Goal: Task Accomplishment & Management: Manage account settings

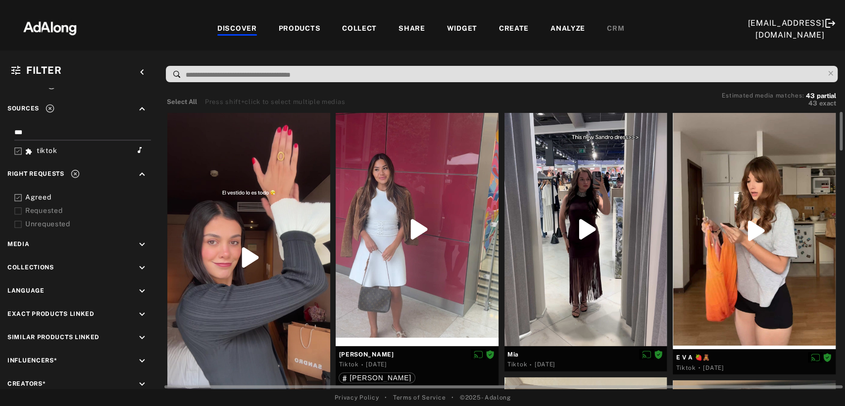
click at [284, 235] on div at bounding box center [248, 257] width 163 height 289
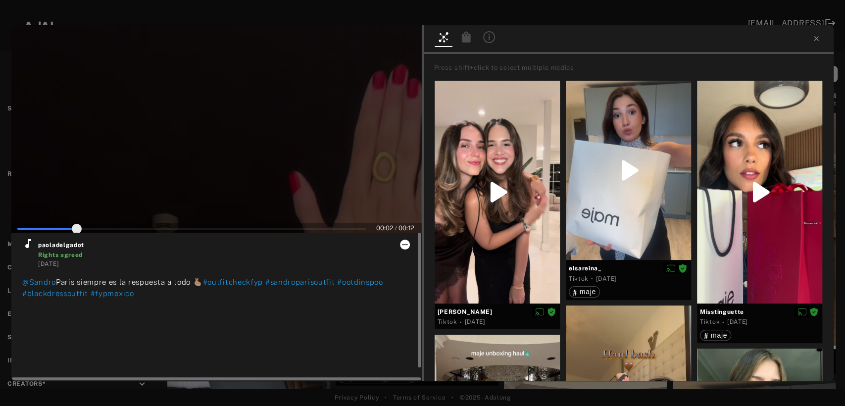
click at [404, 244] on icon at bounding box center [404, 244] width 5 height 1
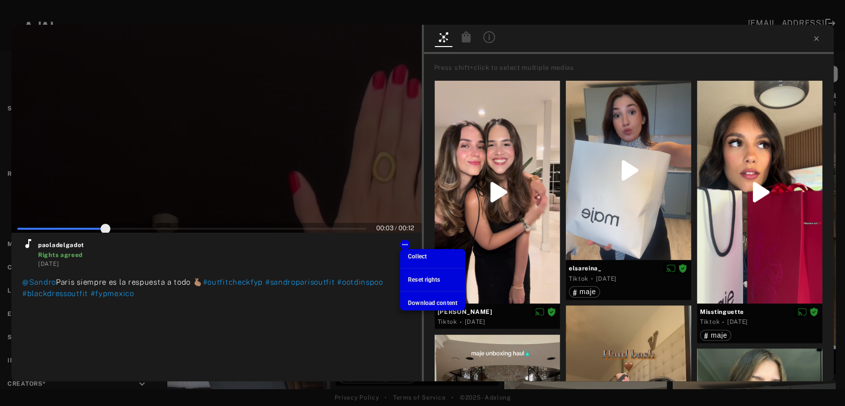
click at [412, 255] on span "Collect" at bounding box center [417, 256] width 19 height 7
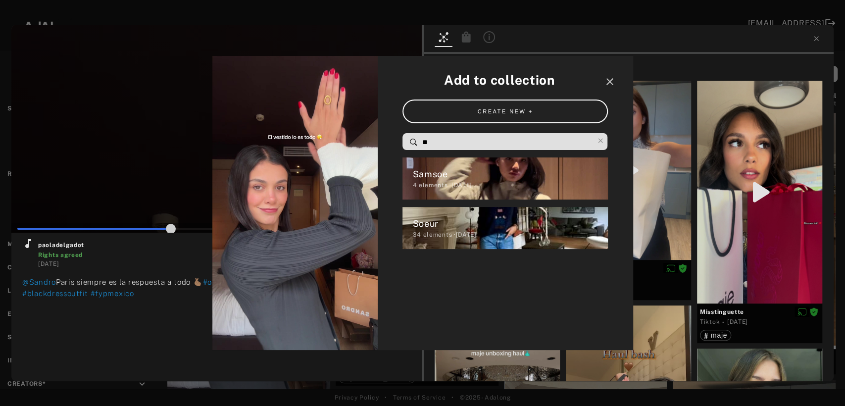
click at [443, 137] on input "**" at bounding box center [507, 142] width 173 height 13
type input "**"
type input "*"
type input "**"
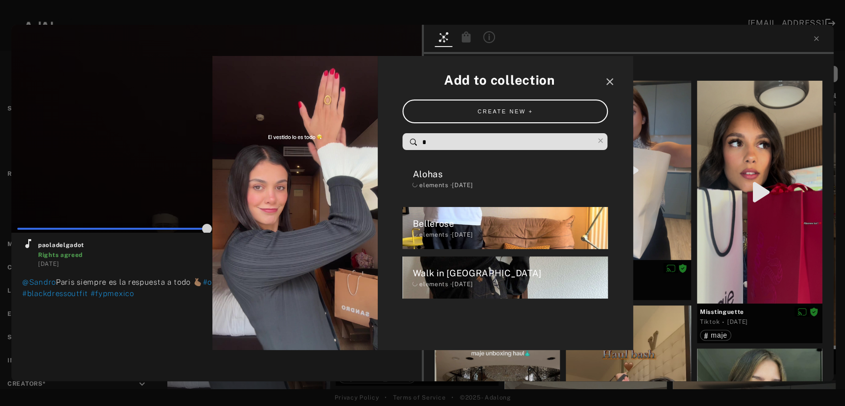
type input "**"
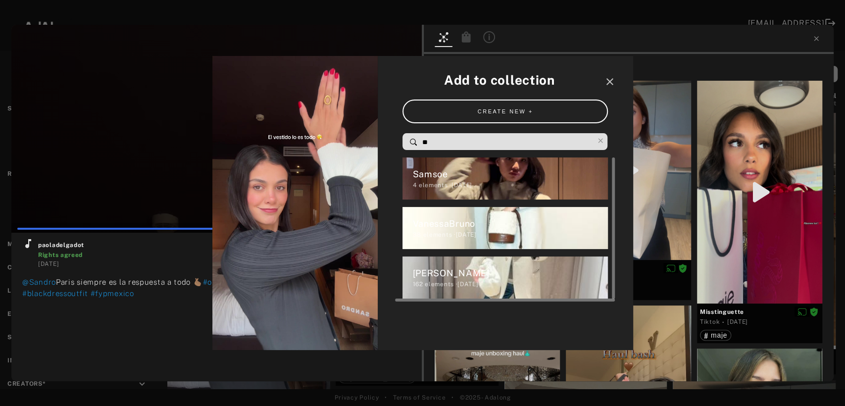
type input "**"
click at [436, 276] on div "[PERSON_NAME]" at bounding box center [509, 272] width 195 height 13
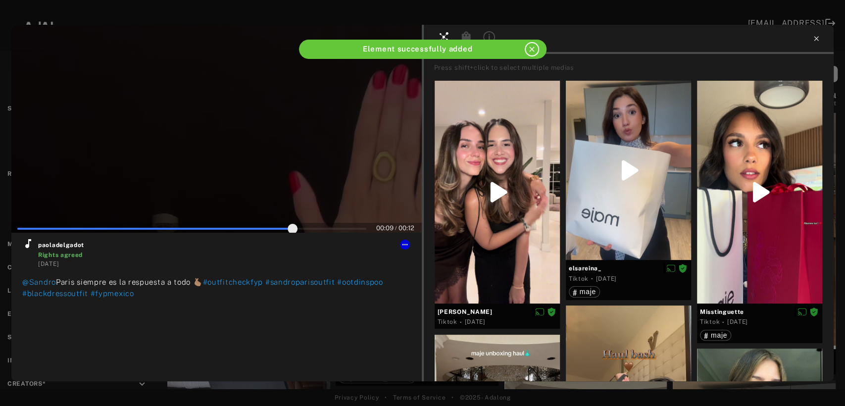
type input "**"
click at [814, 39] on icon at bounding box center [816, 39] width 8 height 8
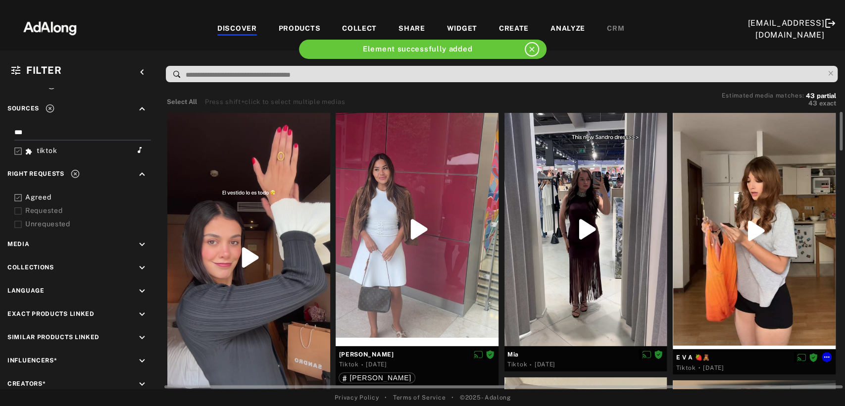
click at [750, 270] on div at bounding box center [753, 231] width 163 height 236
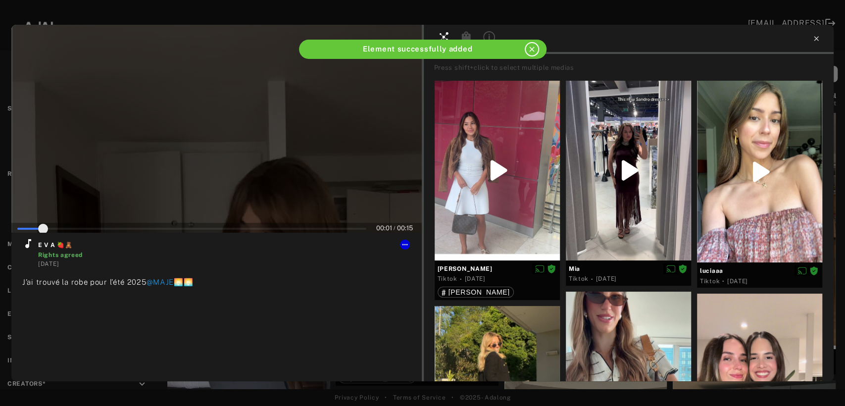
type input "*"
click at [817, 40] on icon at bounding box center [816, 39] width 8 height 8
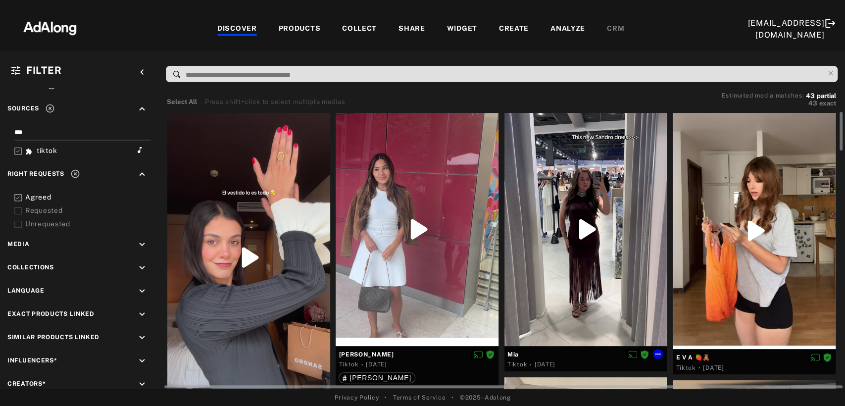
click at [606, 260] on div at bounding box center [585, 229] width 163 height 233
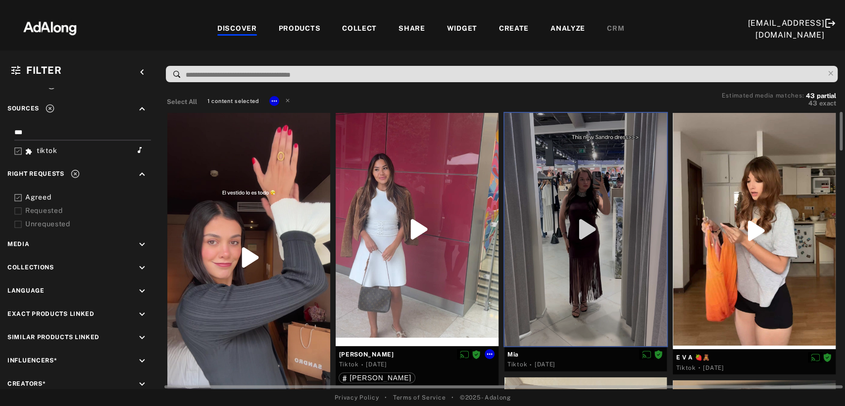
click at [450, 269] on div at bounding box center [416, 229] width 163 height 233
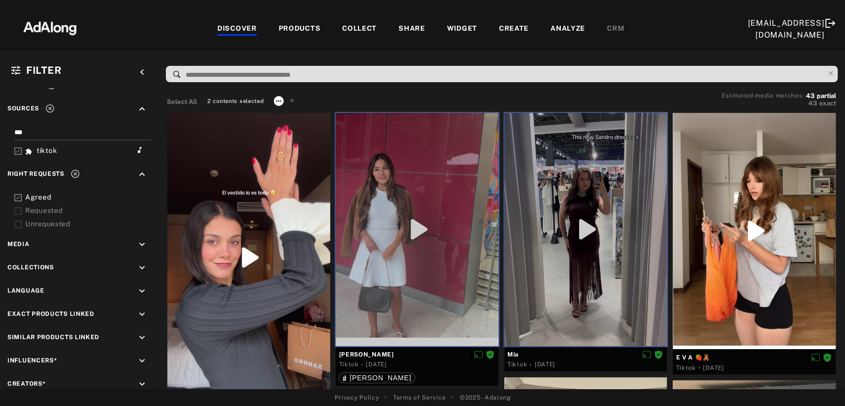
click at [277, 102] on icon at bounding box center [279, 101] width 8 height 8
click at [286, 111] on span "Collect" at bounding box center [290, 111] width 19 height 7
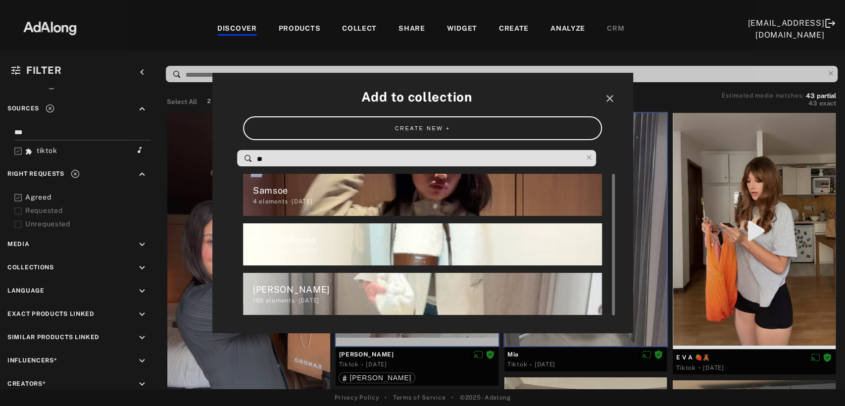
click at [282, 294] on div "[PERSON_NAME]" at bounding box center [427, 289] width 349 height 13
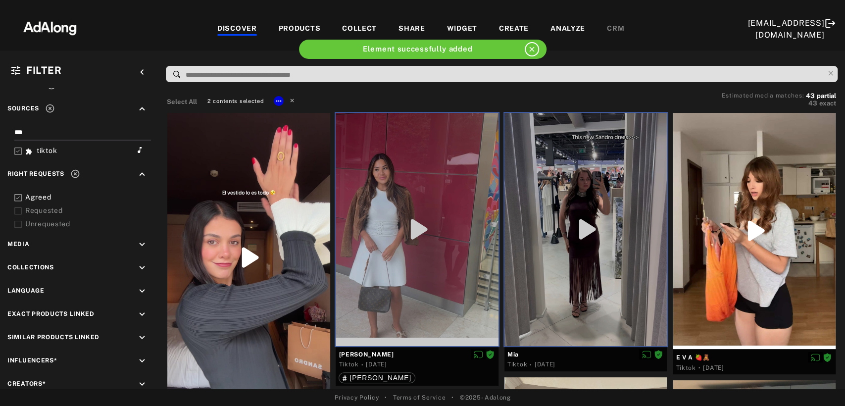
click at [291, 96] on icon at bounding box center [291, 99] width 7 height 7
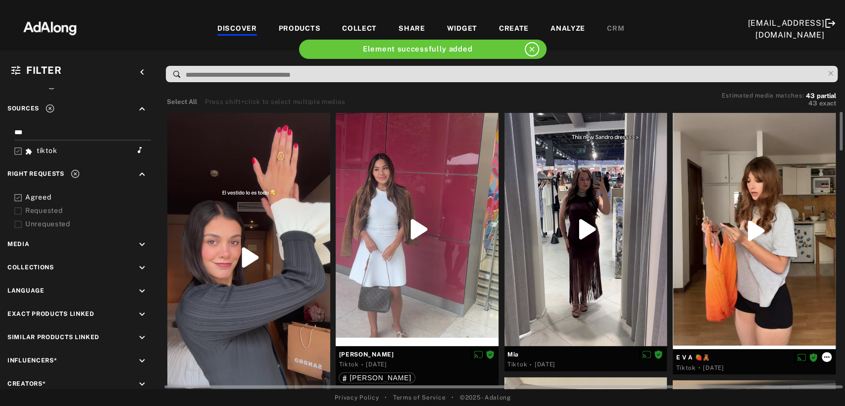
click at [829, 354] on icon at bounding box center [826, 357] width 8 height 8
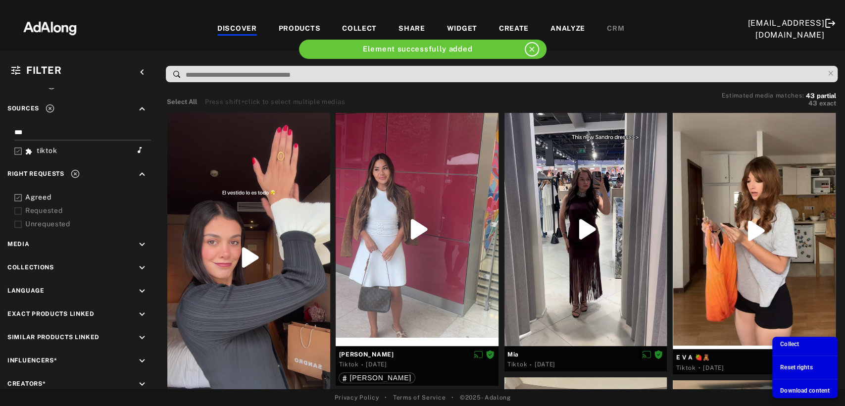
click at [800, 347] on li "Collect" at bounding box center [804, 343] width 65 height 15
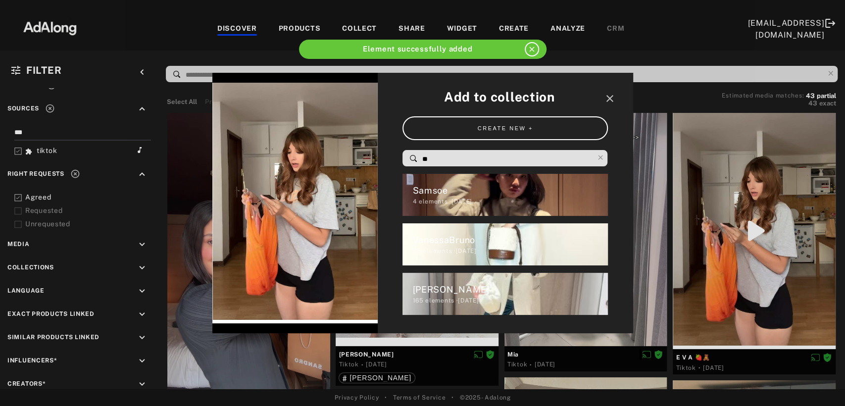
drag, startPoint x: 460, startPoint y: 158, endPoint x: 382, endPoint y: 159, distance: 77.7
click at [382, 159] on div "Add to collection close CREATE NEW + ** Samsoe 4 elements · [DATE] VanessaBruno…" at bounding box center [504, 203] width 255 height 261
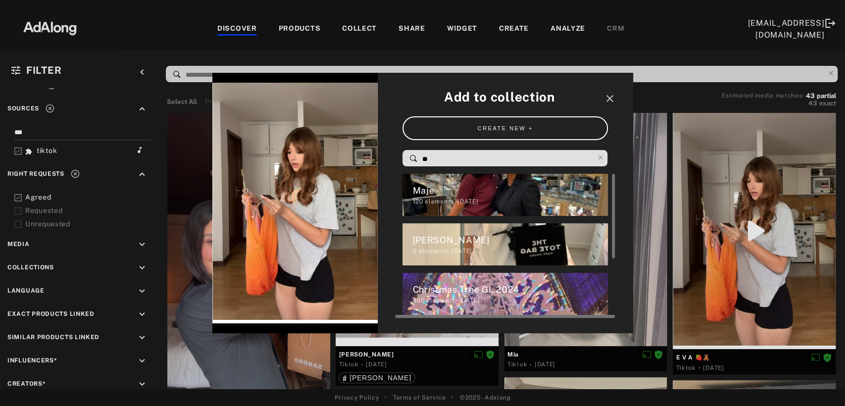
type input "**"
click at [437, 176] on div "Maje 120 elements · [DATE]" at bounding box center [504, 195] width 205 height 42
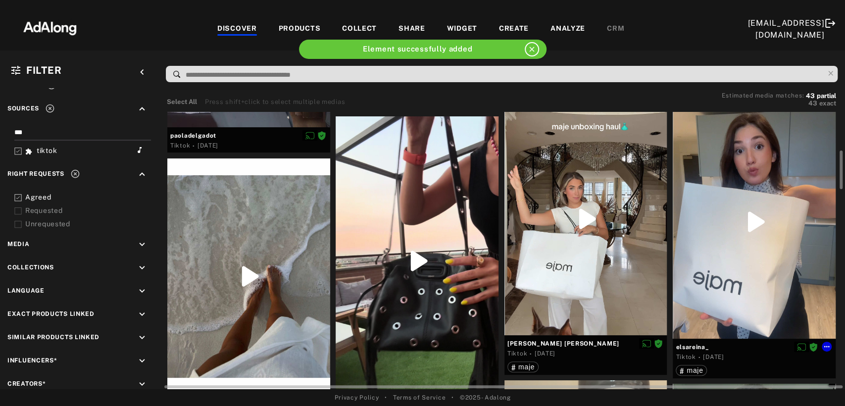
scroll to position [330, 0]
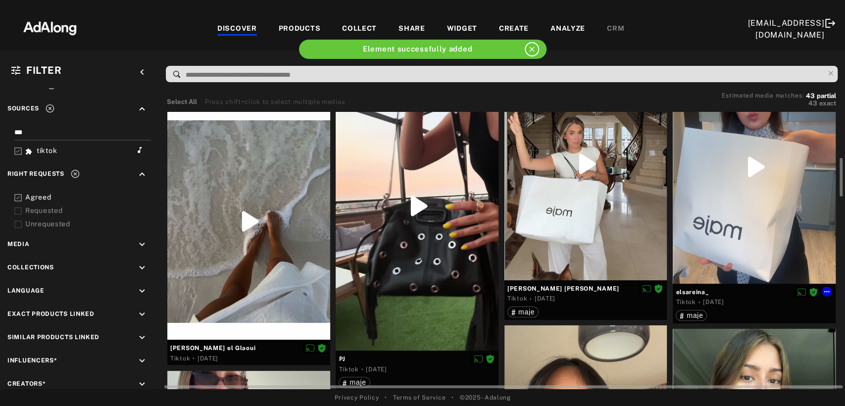
click at [743, 194] on div at bounding box center [753, 166] width 163 height 233
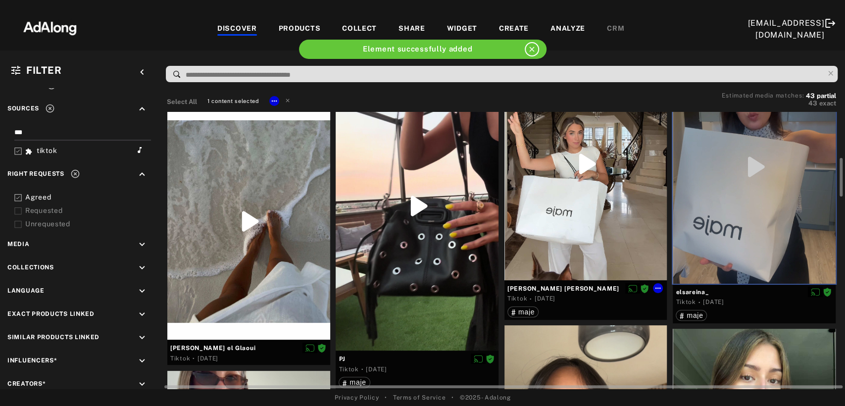
click at [608, 222] on div at bounding box center [585, 163] width 163 height 233
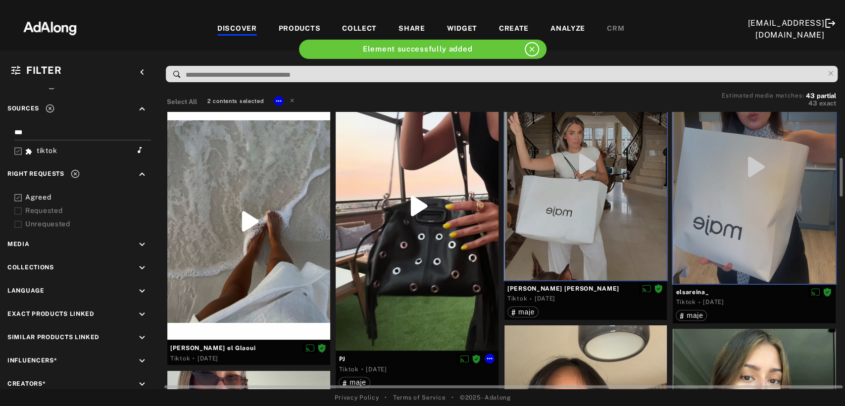
click at [440, 251] on div at bounding box center [416, 205] width 163 height 289
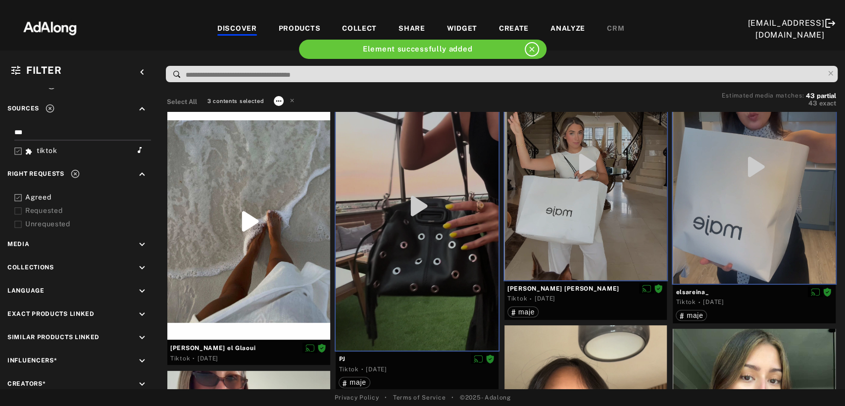
click at [277, 100] on icon at bounding box center [278, 100] width 5 height 1
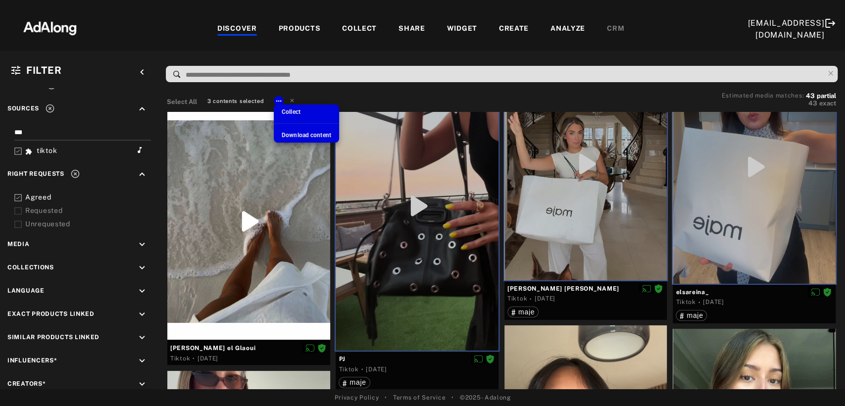
click at [305, 111] on li "Collect" at bounding box center [306, 111] width 65 height 15
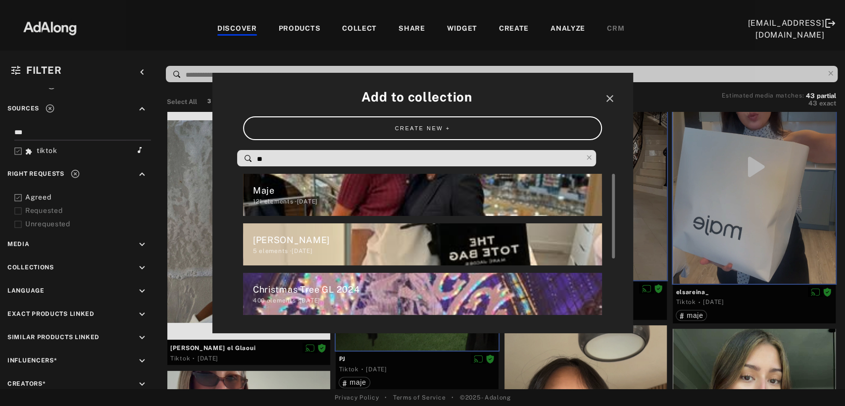
click at [340, 191] on div "Maje" at bounding box center [427, 190] width 349 height 13
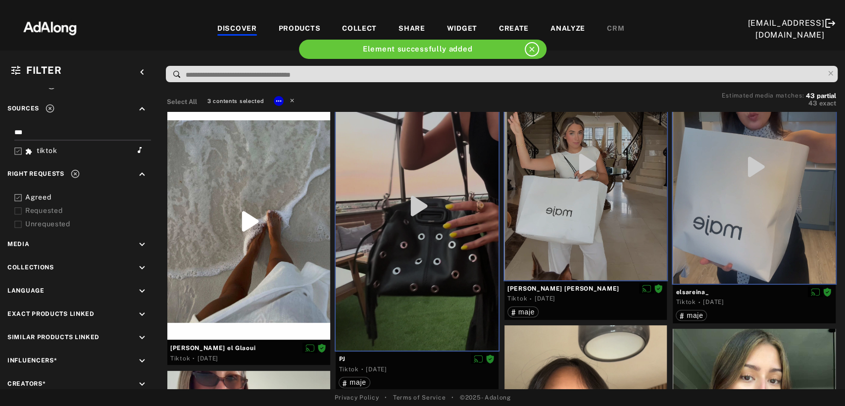
click at [293, 99] on icon at bounding box center [291, 99] width 7 height 7
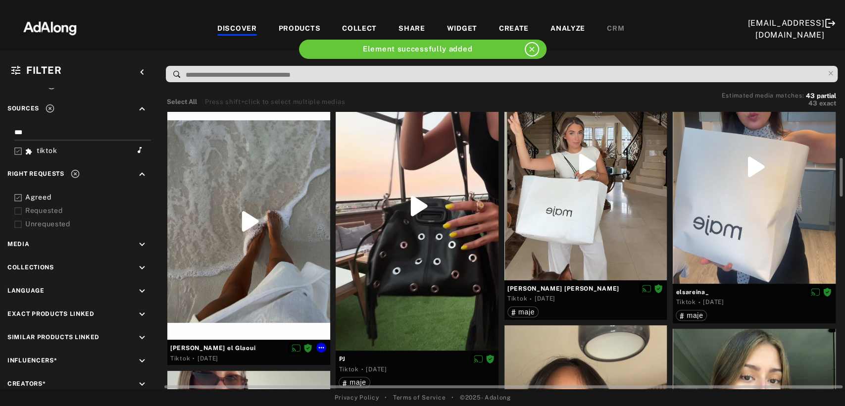
click at [257, 208] on div at bounding box center [248, 221] width 163 height 236
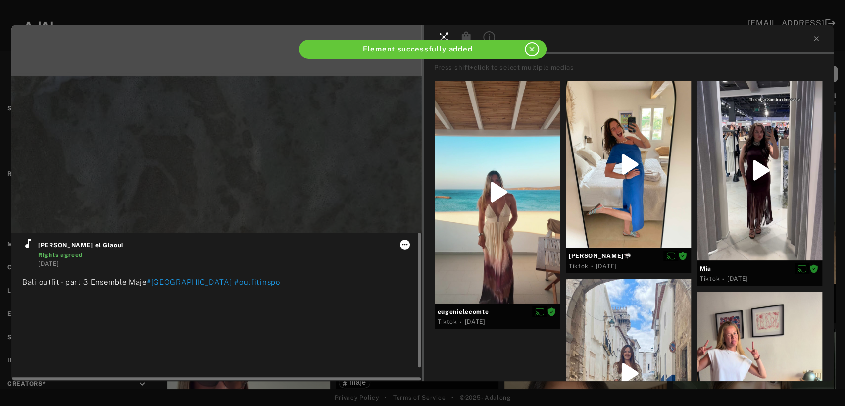
click at [405, 243] on icon at bounding box center [405, 244] width 8 height 8
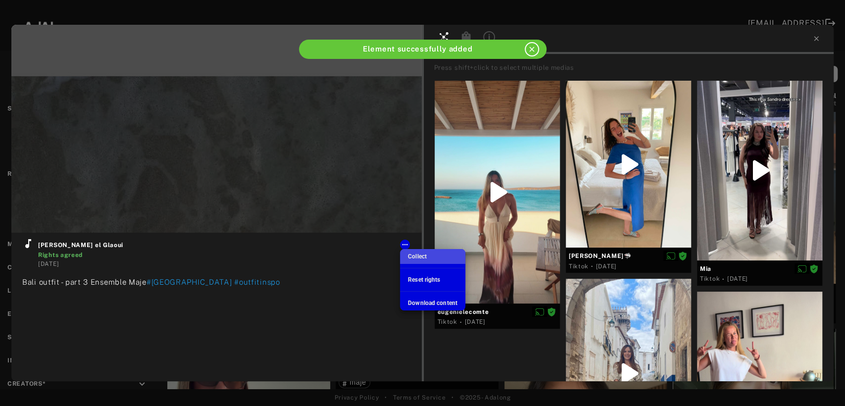
click at [416, 256] on span "Collect" at bounding box center [417, 256] width 19 height 7
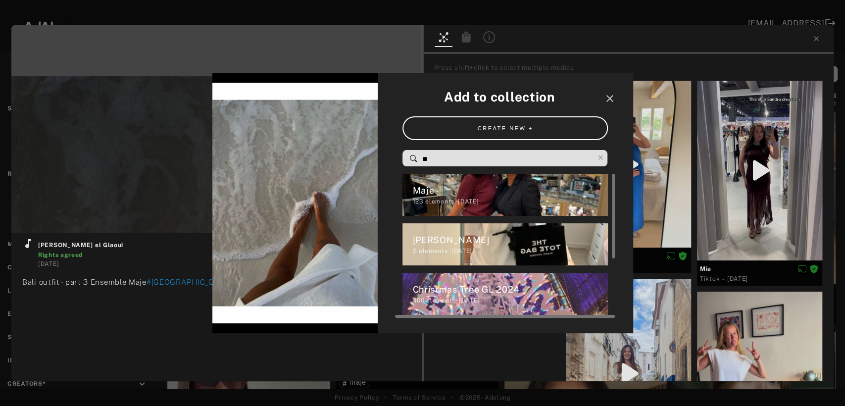
click at [440, 195] on div "Maje" at bounding box center [509, 190] width 195 height 13
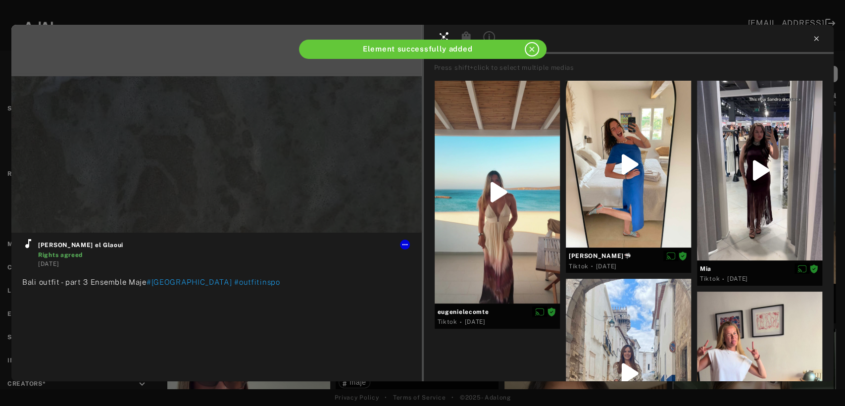
type input "**"
click at [815, 40] on icon at bounding box center [816, 39] width 8 height 8
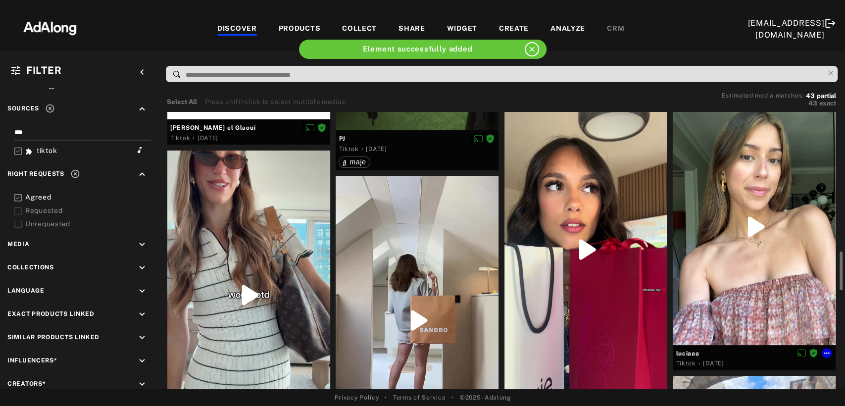
scroll to position [605, 0]
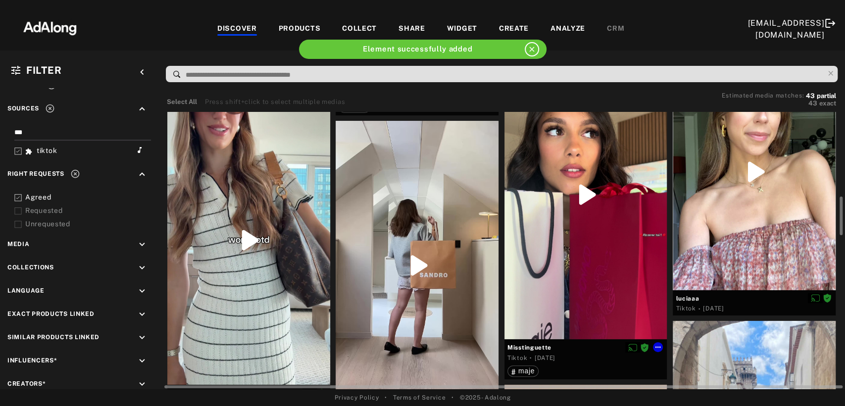
click at [614, 224] on div at bounding box center [585, 194] width 163 height 289
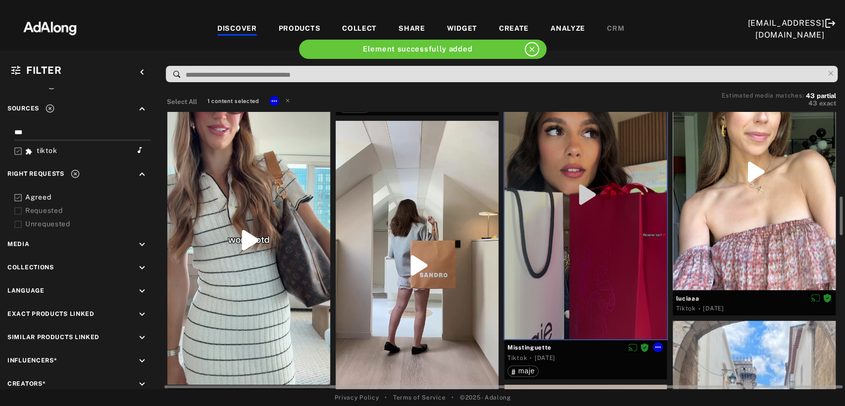
scroll to position [660, 0]
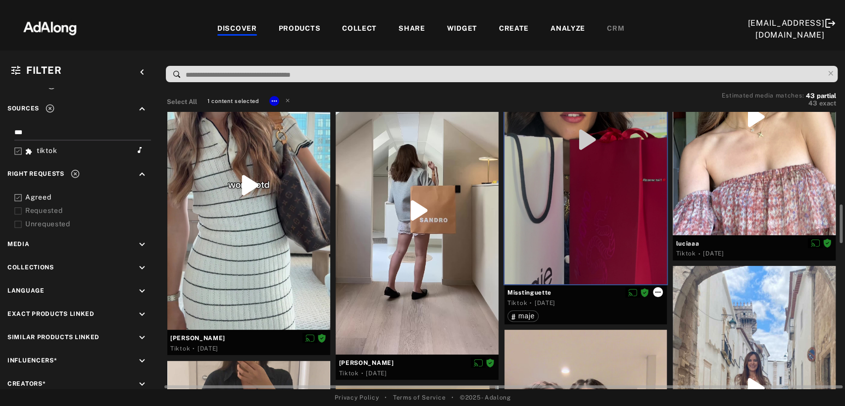
click at [659, 288] on icon at bounding box center [658, 292] width 8 height 8
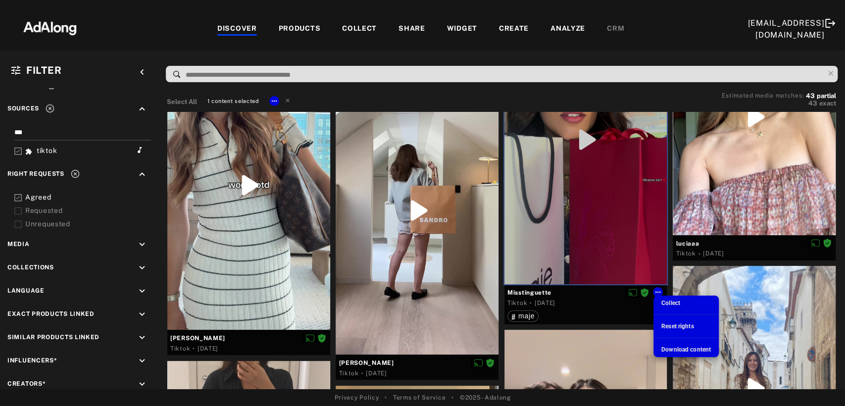
click at [662, 301] on span "Collect" at bounding box center [670, 302] width 19 height 7
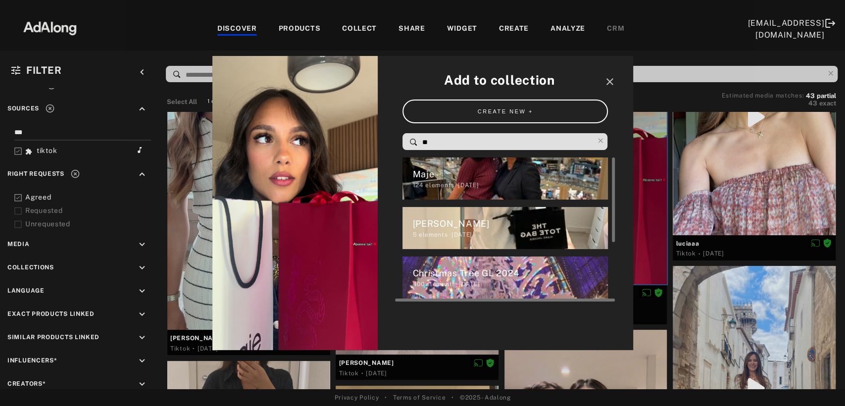
click at [478, 171] on div "Maje" at bounding box center [509, 173] width 195 height 13
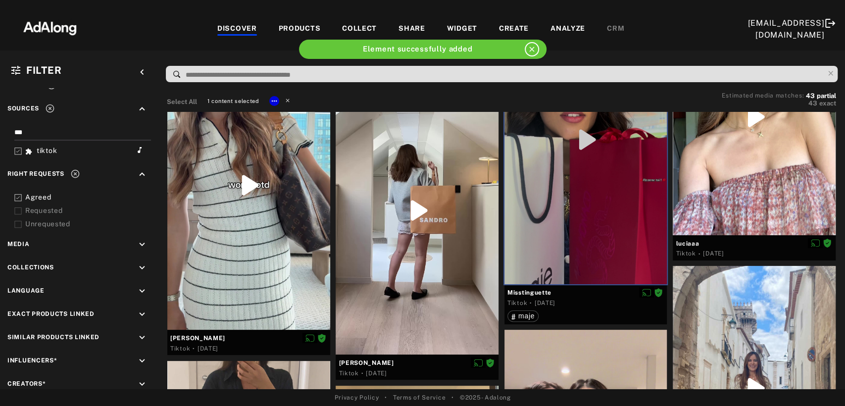
click at [289, 100] on icon at bounding box center [287, 99] width 7 height 7
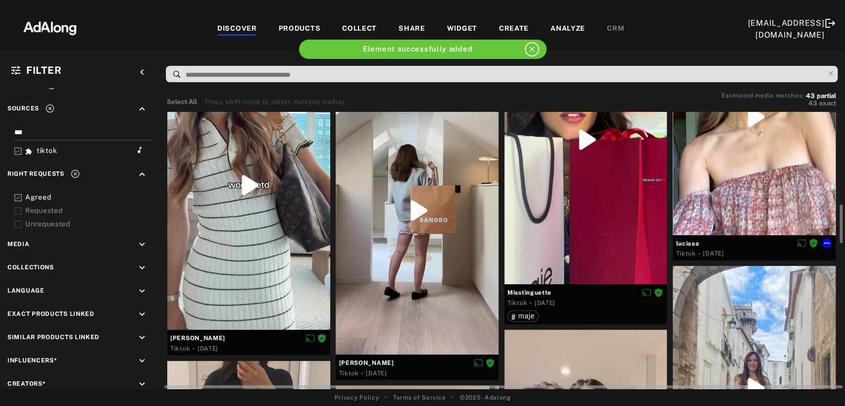
click at [757, 179] on div at bounding box center [753, 117] width 163 height 236
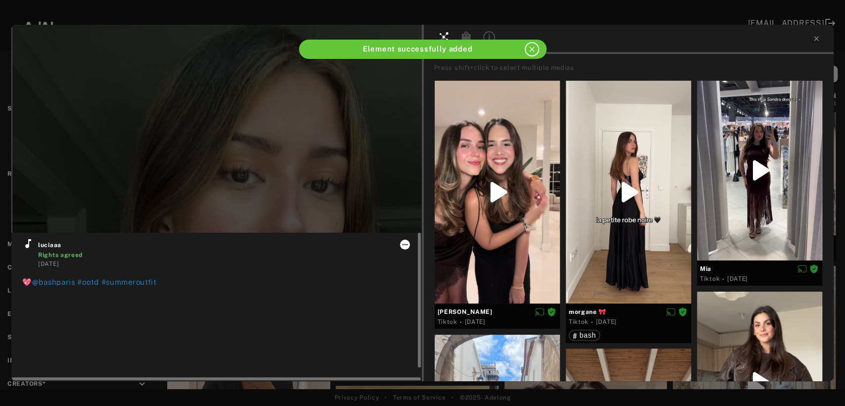
click at [404, 245] on icon at bounding box center [405, 244] width 8 height 8
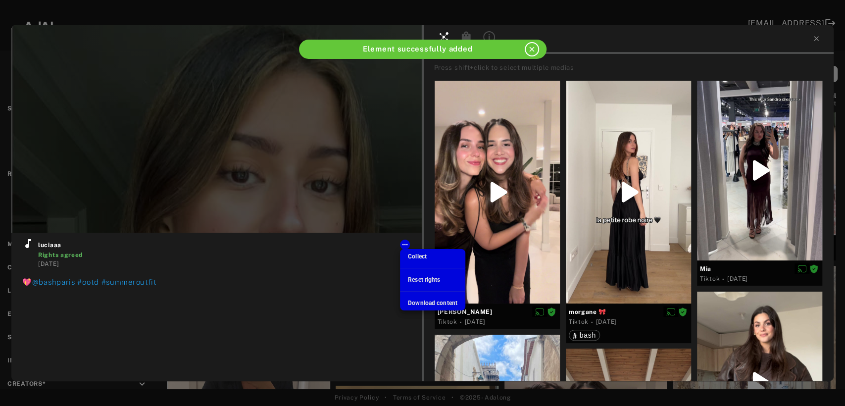
click at [412, 256] on span "Collect" at bounding box center [417, 256] width 19 height 7
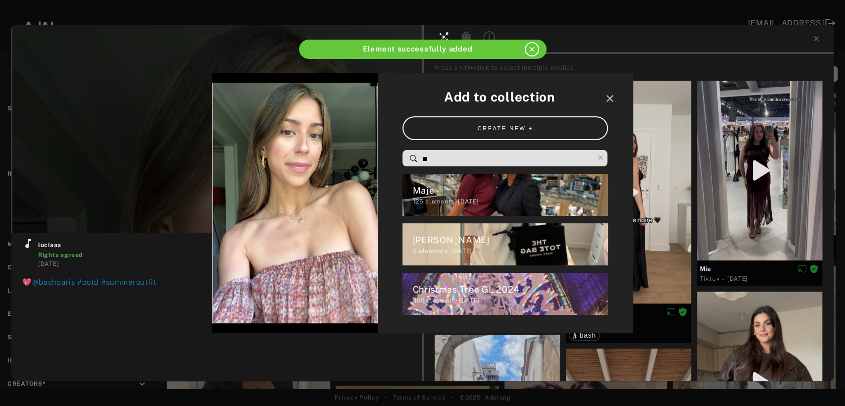
drag, startPoint x: 444, startPoint y: 160, endPoint x: 397, endPoint y: 160, distance: 46.5
click at [397, 160] on div "Add to collection close CREATE NEW + ** Maje 125 elements · [DATE] [PERSON_NAME…" at bounding box center [504, 203] width 255 height 261
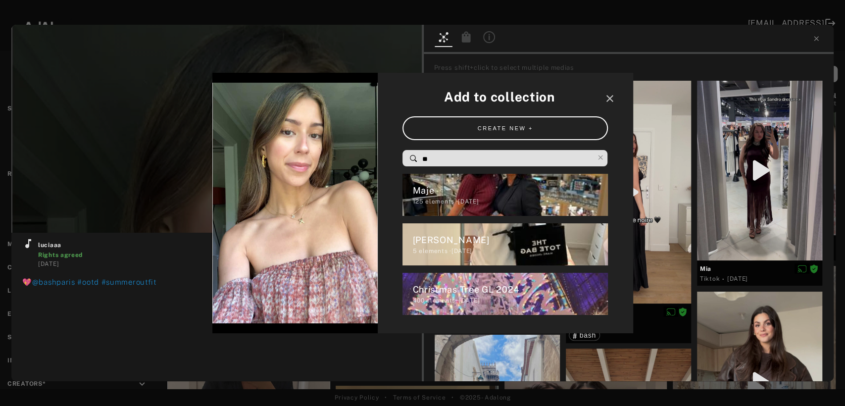
type input "**"
type input "*"
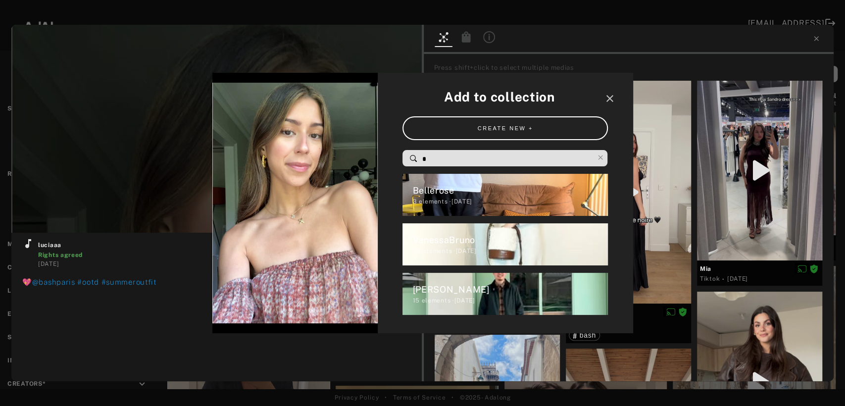
type input "**"
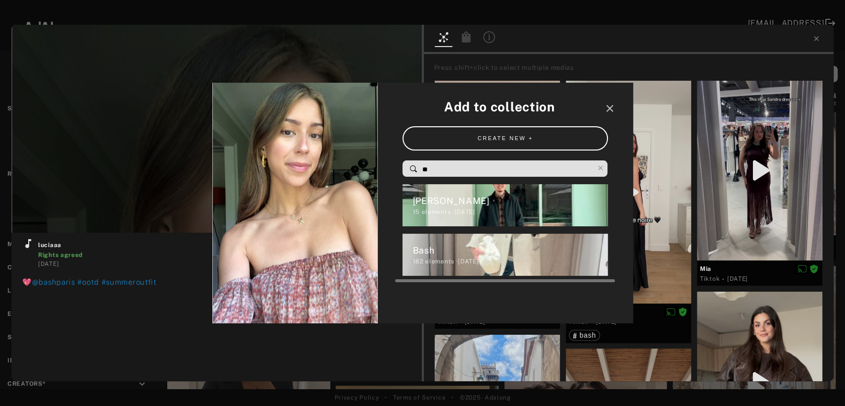
type input "**"
click at [424, 254] on div "Bash" at bounding box center [509, 249] width 195 height 13
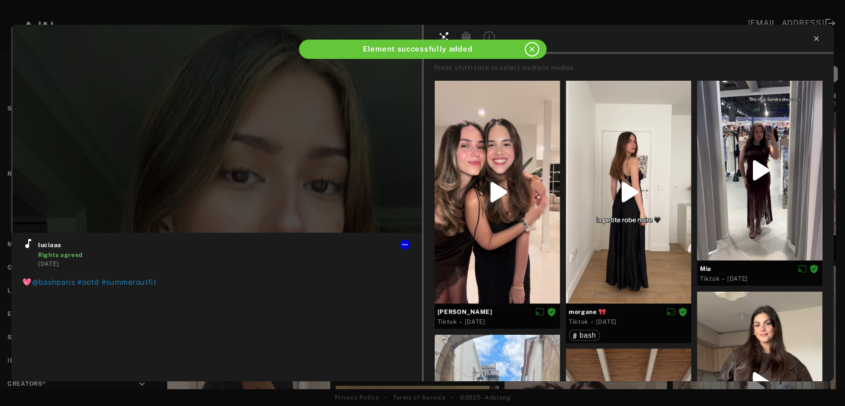
type input "**"
click at [817, 38] on icon at bounding box center [816, 39] width 8 height 8
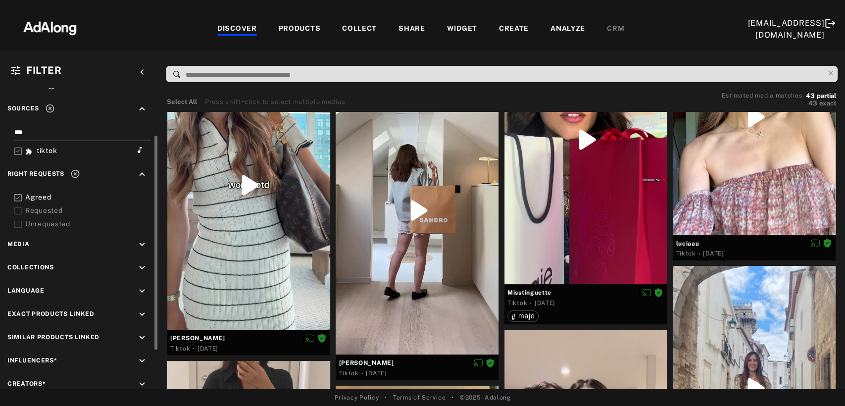
click at [143, 264] on icon "keyboard_arrow_down" at bounding box center [142, 267] width 11 height 11
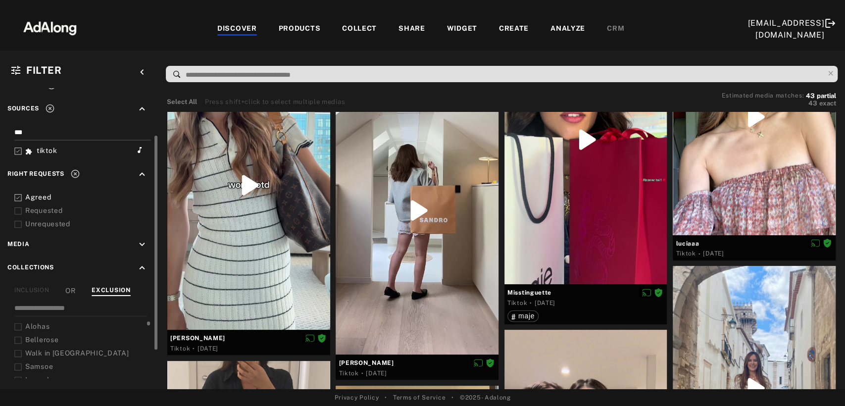
click at [16, 323] on icon at bounding box center [17, 326] width 7 height 7
click at [17, 337] on rect at bounding box center [18, 340] width 6 height 6
click at [19, 350] on icon at bounding box center [17, 353] width 7 height 7
click at [17, 330] on icon at bounding box center [17, 333] width 7 height 7
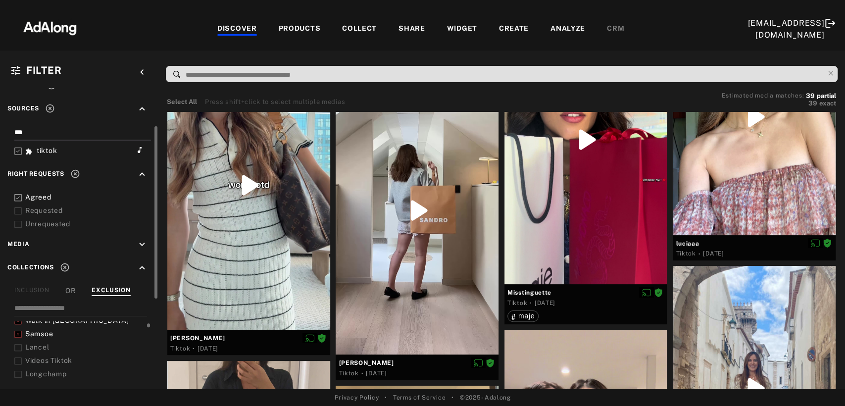
click at [16, 344] on icon at bounding box center [17, 347] width 7 height 7
click at [20, 371] on icon at bounding box center [17, 374] width 7 height 7
click at [16, 351] on icon at bounding box center [17, 354] width 7 height 7
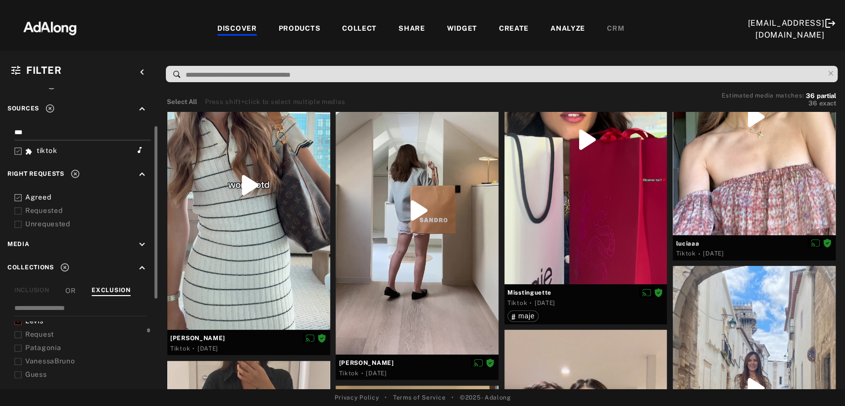
click at [16, 344] on icon at bounding box center [17, 347] width 7 height 7
click at [20, 358] on icon at bounding box center [17, 361] width 7 height 7
click at [15, 371] on icon at bounding box center [17, 374] width 7 height 7
click at [16, 352] on icon at bounding box center [17, 355] width 7 height 7
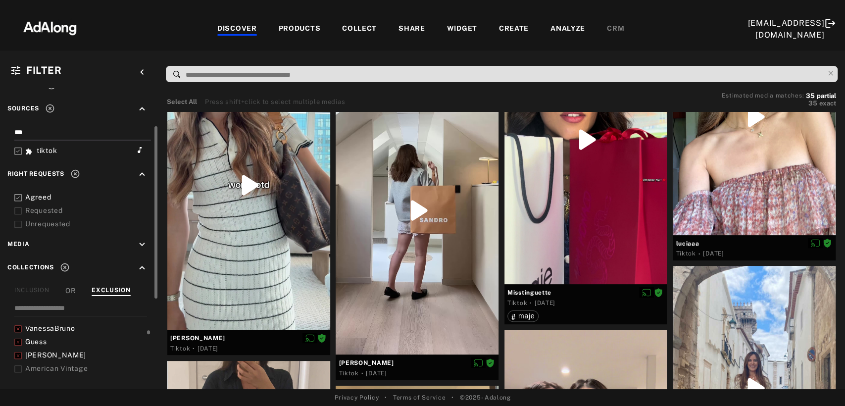
click at [19, 365] on icon at bounding box center [17, 368] width 7 height 7
drag, startPoint x: 18, startPoint y: 367, endPoint x: 74, endPoint y: 343, distance: 60.7
click at [18, 372] on icon at bounding box center [17, 375] width 7 height 7
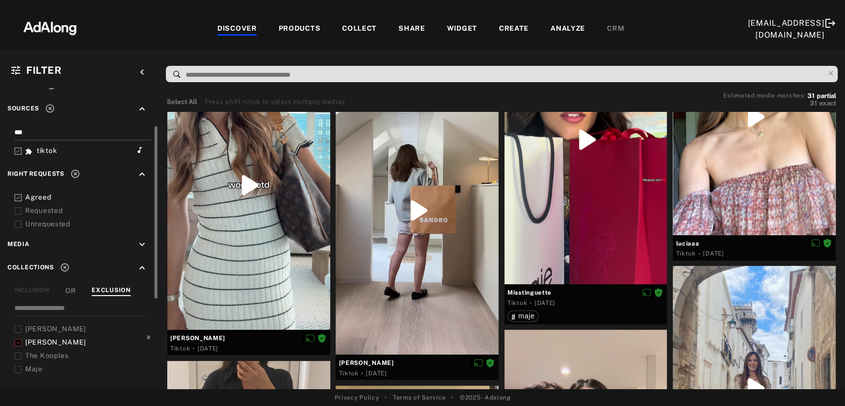
click at [16, 352] on icon at bounding box center [17, 355] width 7 height 7
click at [17, 366] on icon at bounding box center [17, 369] width 7 height 7
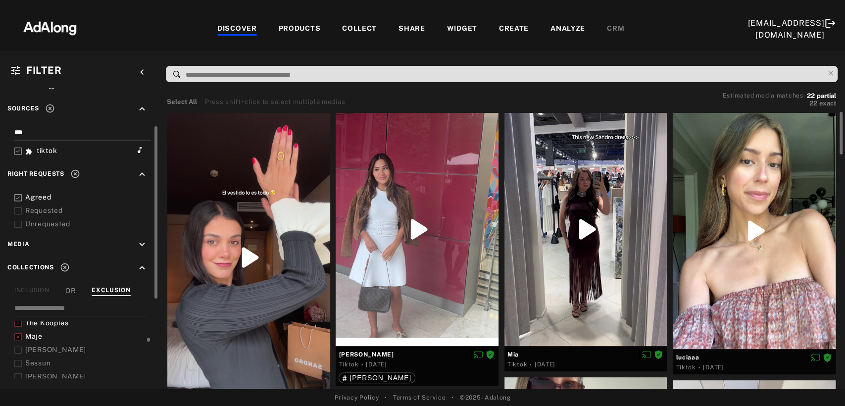
drag, startPoint x: 19, startPoint y: 344, endPoint x: 21, endPoint y: 354, distance: 9.6
click at [19, 346] on icon at bounding box center [17, 349] width 7 height 7
click at [19, 360] on icon at bounding box center [17, 363] width 7 height 7
click at [20, 340] on icon at bounding box center [17, 343] width 7 height 7
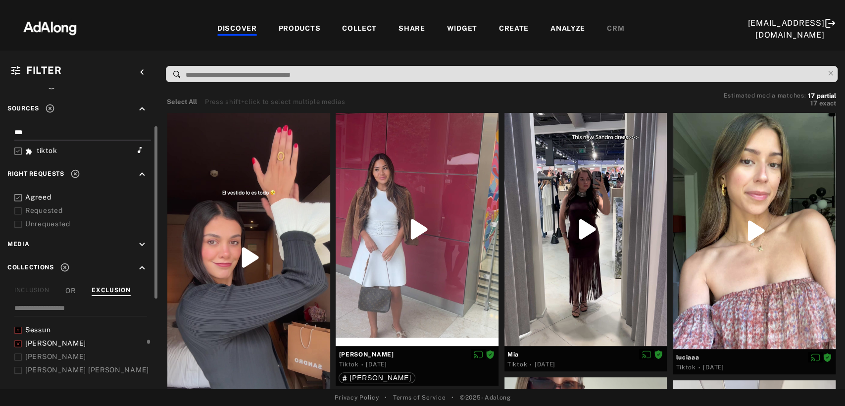
click at [15, 133] on rect at bounding box center [18, 130] width 6 height 6
click at [18, 353] on icon at bounding box center [17, 356] width 7 height 7
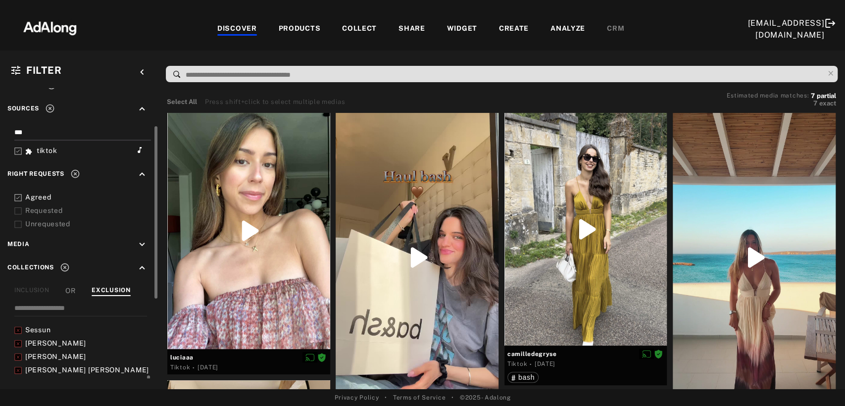
scroll to position [297, 0]
click at [16, 347] on icon at bounding box center [17, 350] width 7 height 7
click at [17, 360] on icon at bounding box center [17, 363] width 7 height 7
click at [19, 341] on icon at bounding box center [17, 344] width 7 height 7
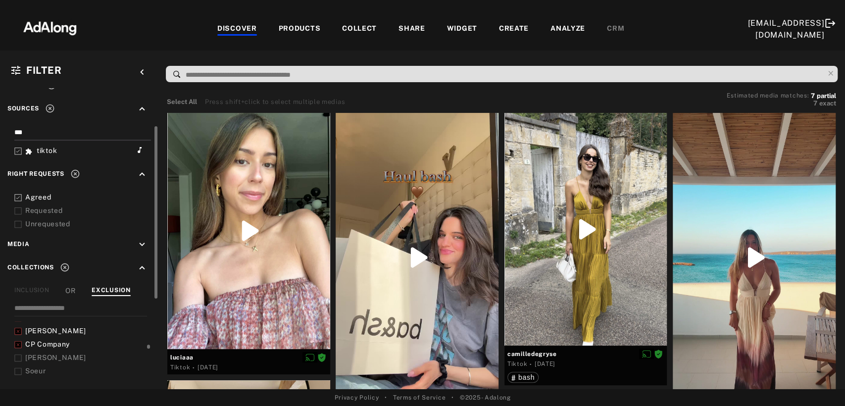
click at [19, 354] on icon at bounding box center [17, 357] width 7 height 7
click at [16, 368] on icon at bounding box center [17, 371] width 7 height 7
click at [20, 348] on icon at bounding box center [17, 351] width 7 height 7
click at [20, 361] on icon at bounding box center [17, 364] width 7 height 7
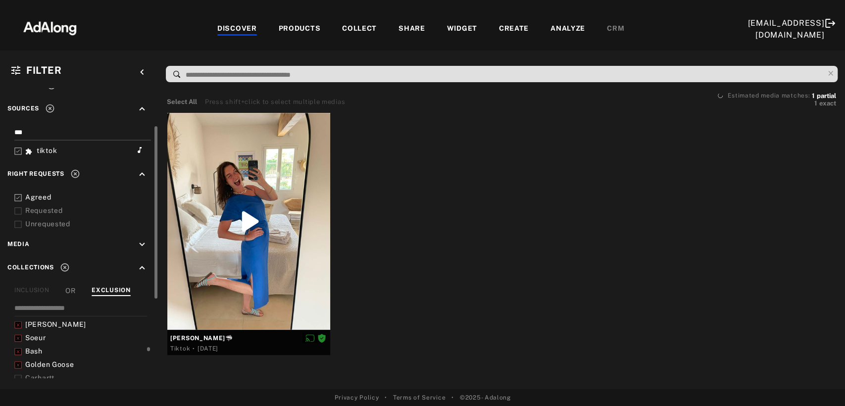
scroll to position [396, 0]
click at [19, 341] on icon at bounding box center [17, 344] width 7 height 7
click at [19, 353] on div at bounding box center [17, 358] width 7 height 10
click at [16, 368] on icon at bounding box center [17, 371] width 7 height 7
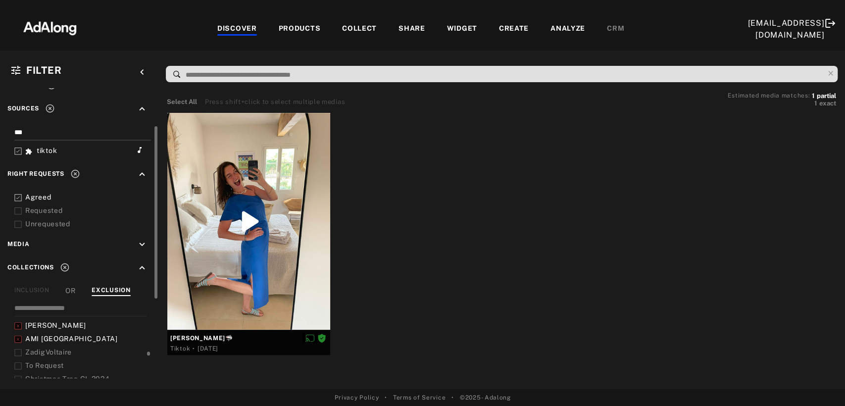
click at [20, 349] on icon at bounding box center [17, 352] width 7 height 7
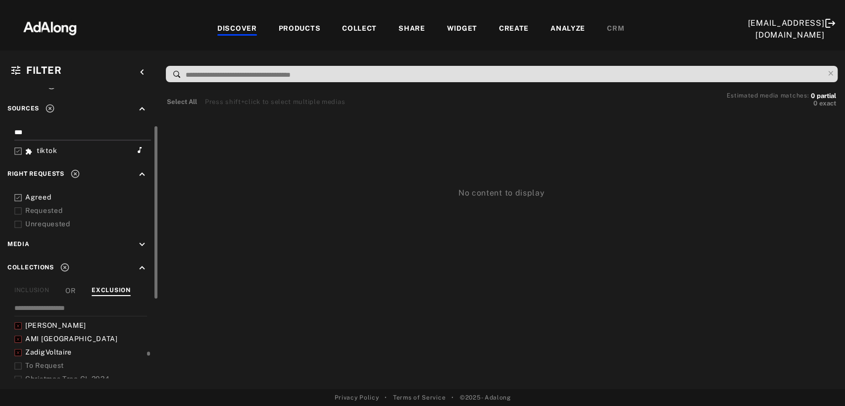
click at [50, 109] on icon at bounding box center [50, 108] width 10 height 10
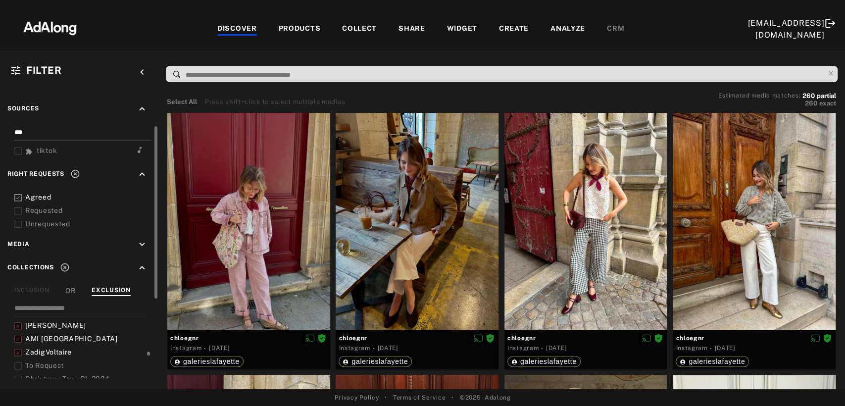
click at [75, 170] on icon at bounding box center [75, 174] width 10 height 10
click at [63, 265] on icon at bounding box center [65, 267] width 10 height 10
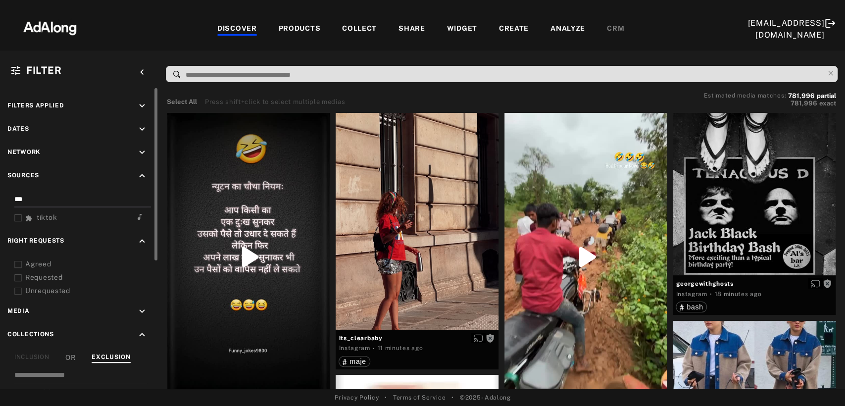
click at [18, 216] on icon at bounding box center [17, 217] width 7 height 7
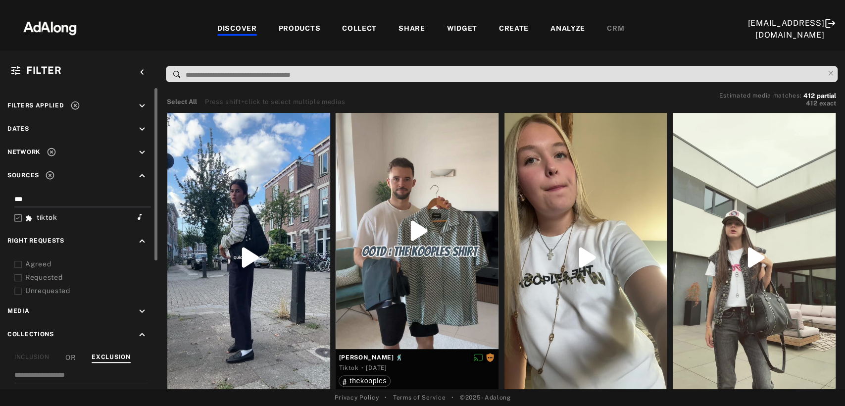
click at [18, 215] on icon at bounding box center [17, 217] width 7 height 7
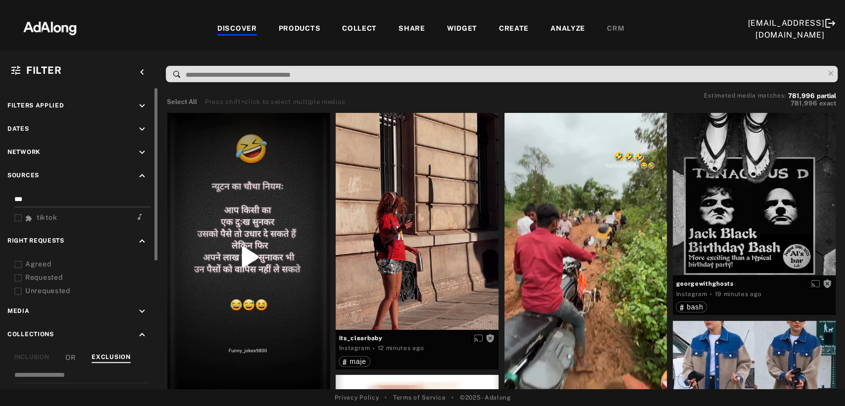
click at [18, 215] on icon at bounding box center [17, 217] width 7 height 7
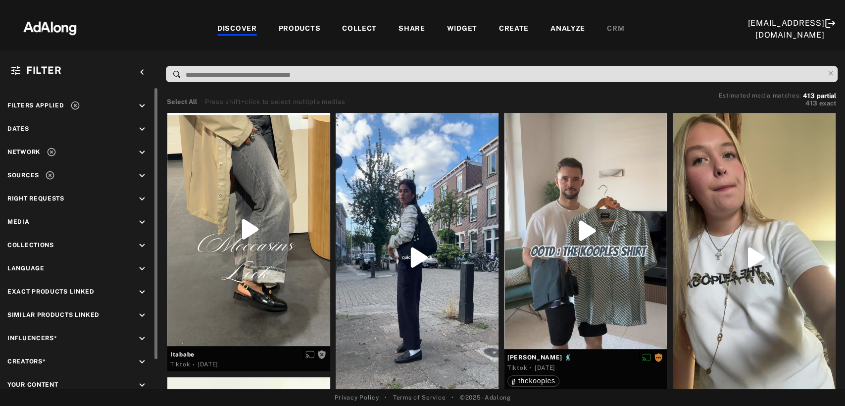
click at [140, 195] on icon "keyboard_arrow_down" at bounding box center [142, 198] width 11 height 11
click at [140, 195] on icon "keyboard_arrow_up" at bounding box center [142, 198] width 11 height 11
click at [143, 172] on icon "keyboard_arrow_down" at bounding box center [142, 175] width 11 height 11
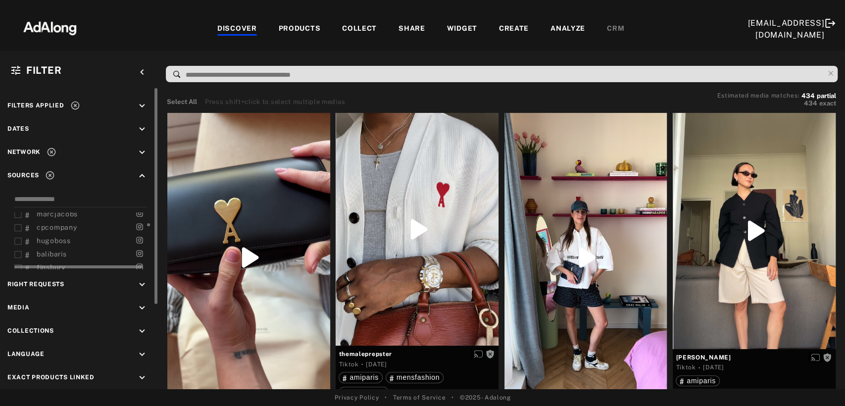
scroll to position [231, 0]
